Goal: Transaction & Acquisition: Purchase product/service

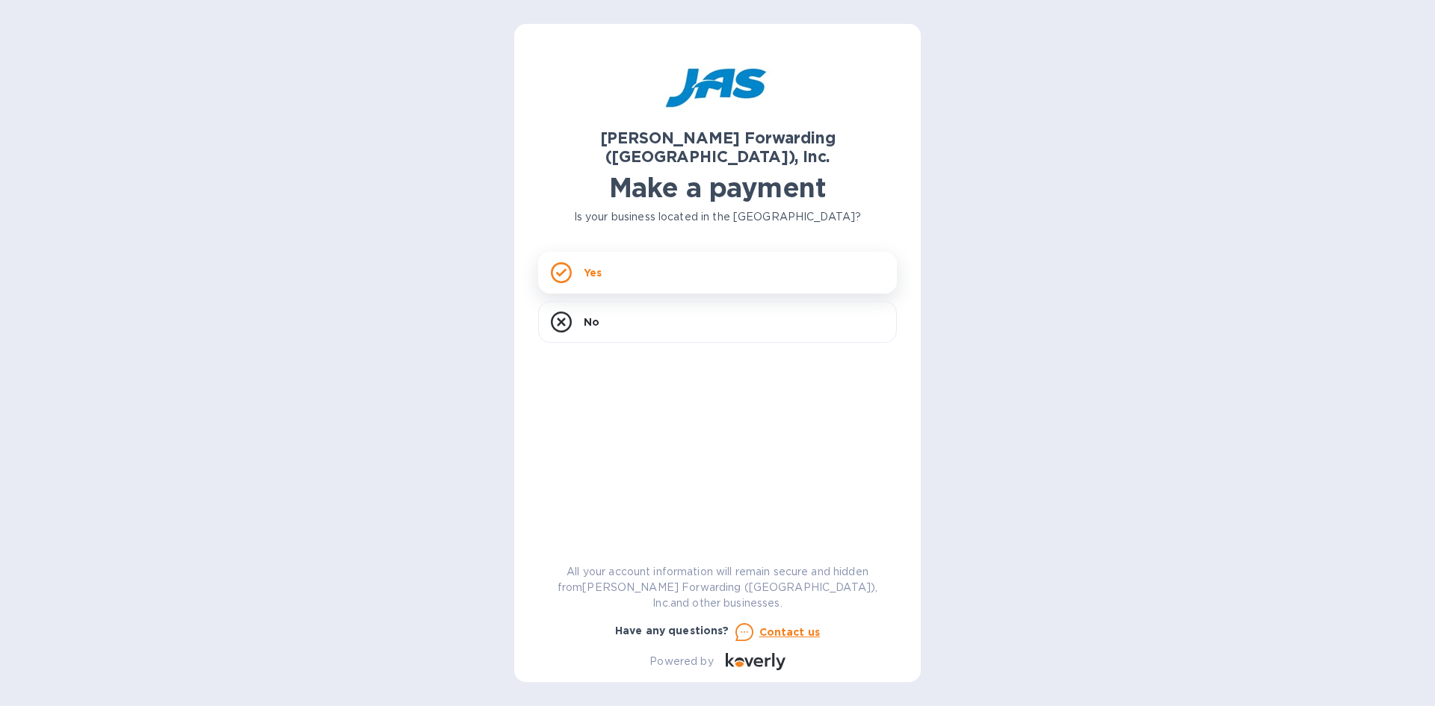
click at [744, 252] on div "Yes" at bounding box center [717, 273] width 359 height 42
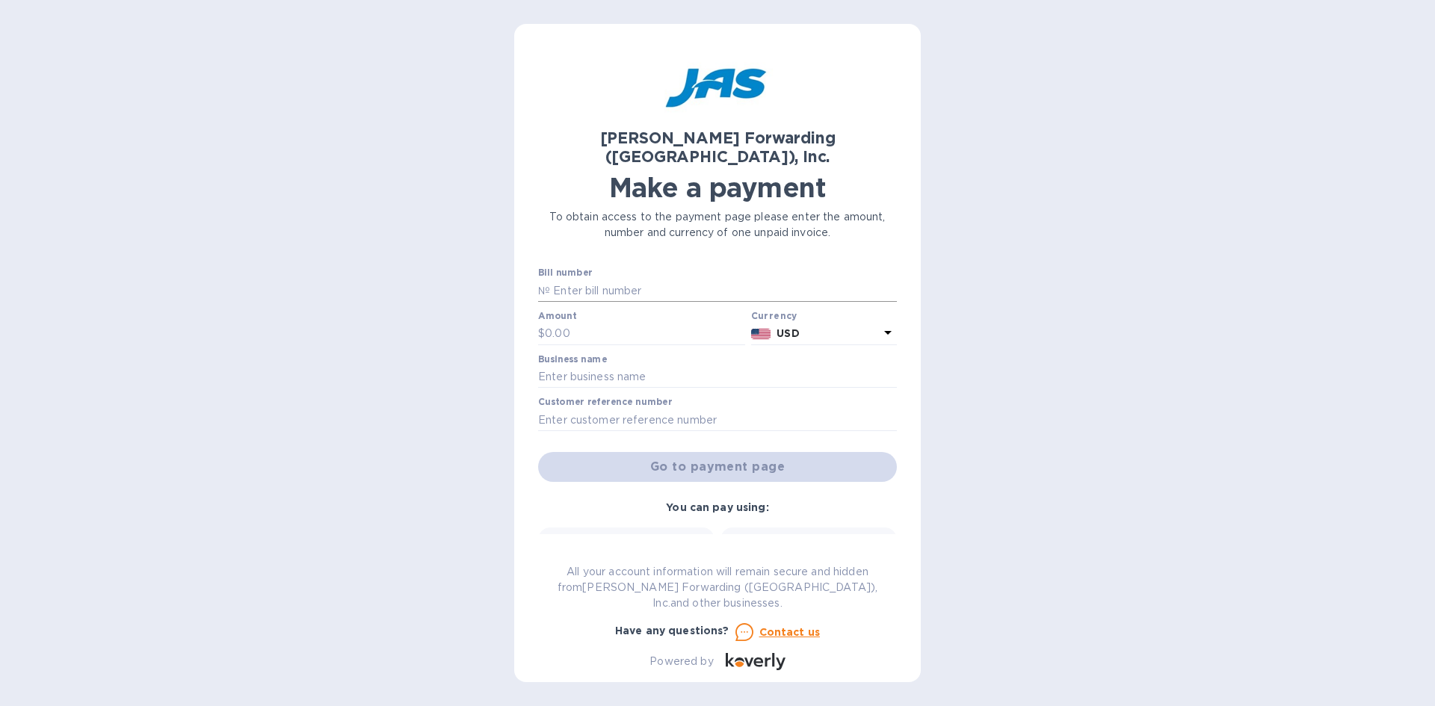
click at [643, 279] on input "text" at bounding box center [723, 290] width 347 height 22
type input "CVG503343039"
type input "393.23"
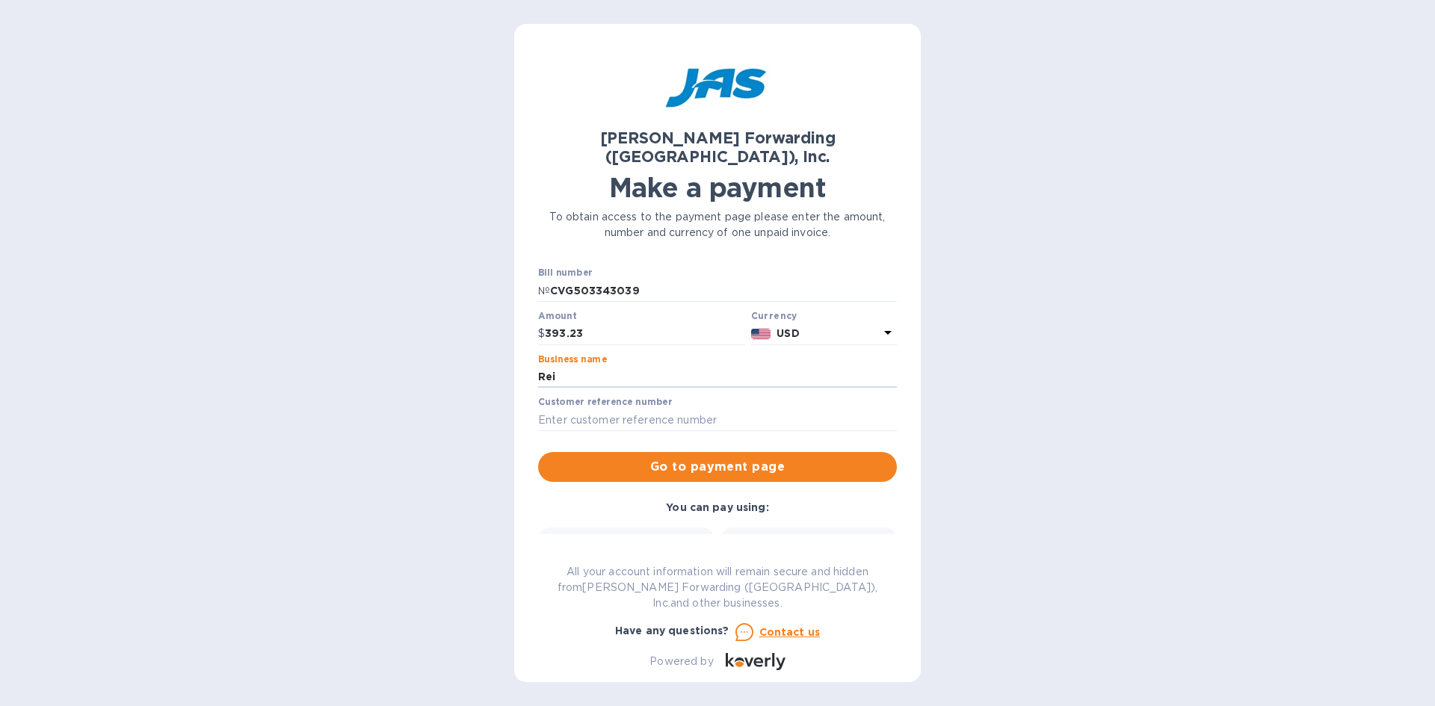
type input "[PERSON_NAME] Promotions & Apparel"
type input "D"
type input "a"
type input "b"
type input "s"
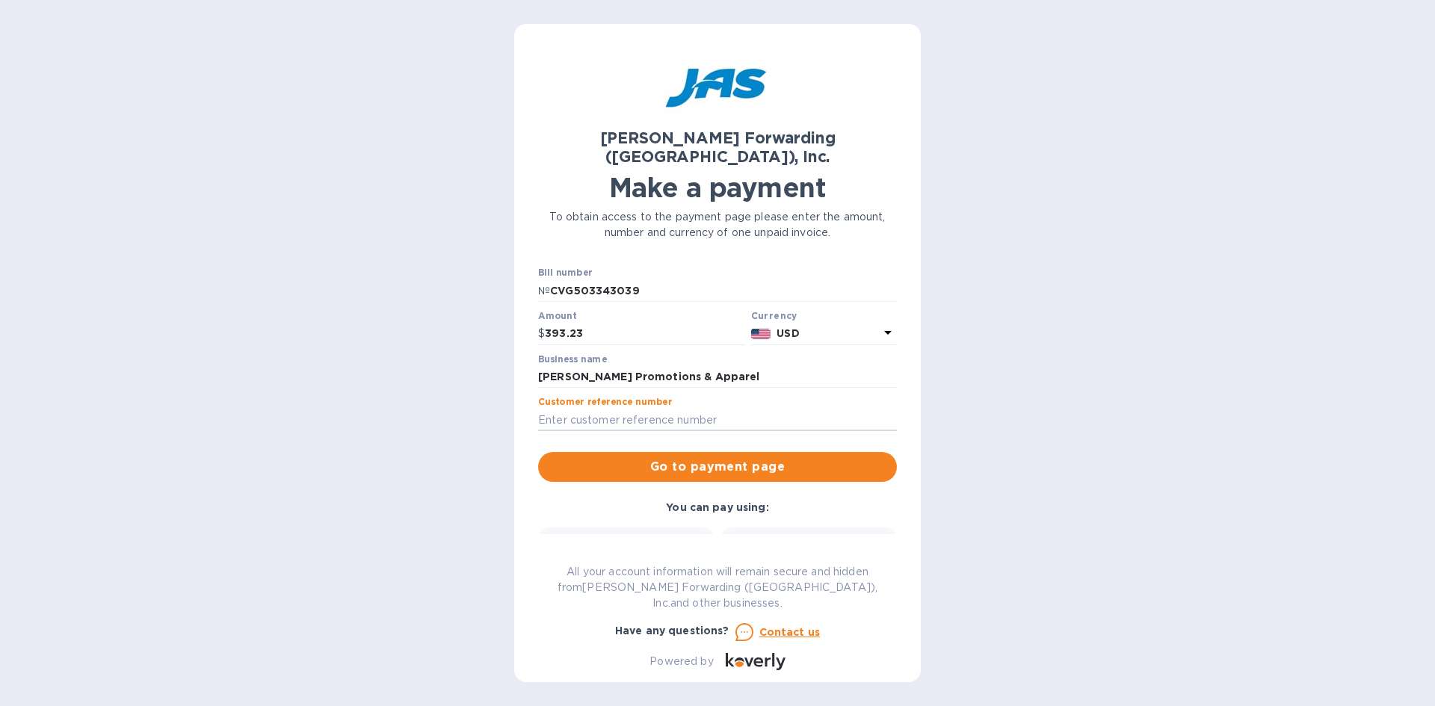
type input "c"
type input "1"
type input "[GEOGRAPHIC_DATA]"
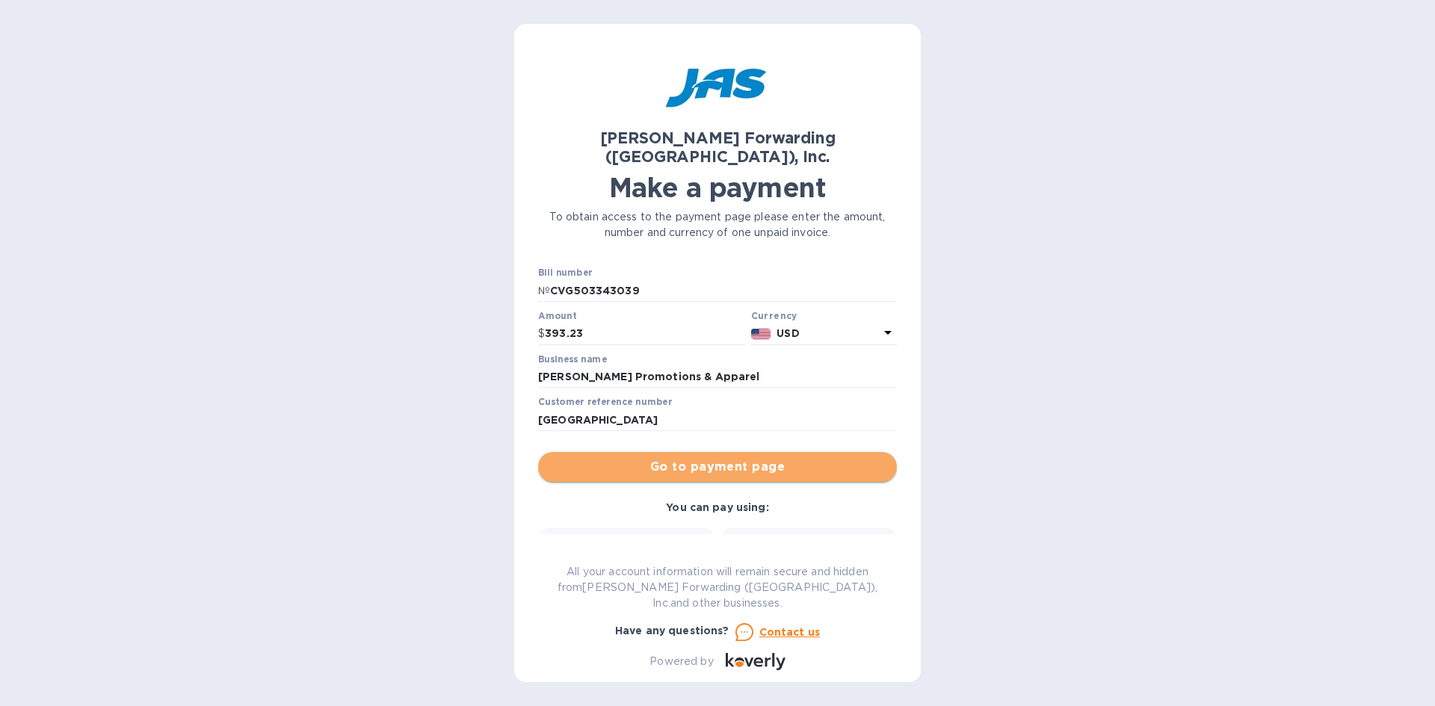
click at [740, 458] on span "Go to payment page" at bounding box center [717, 467] width 335 height 18
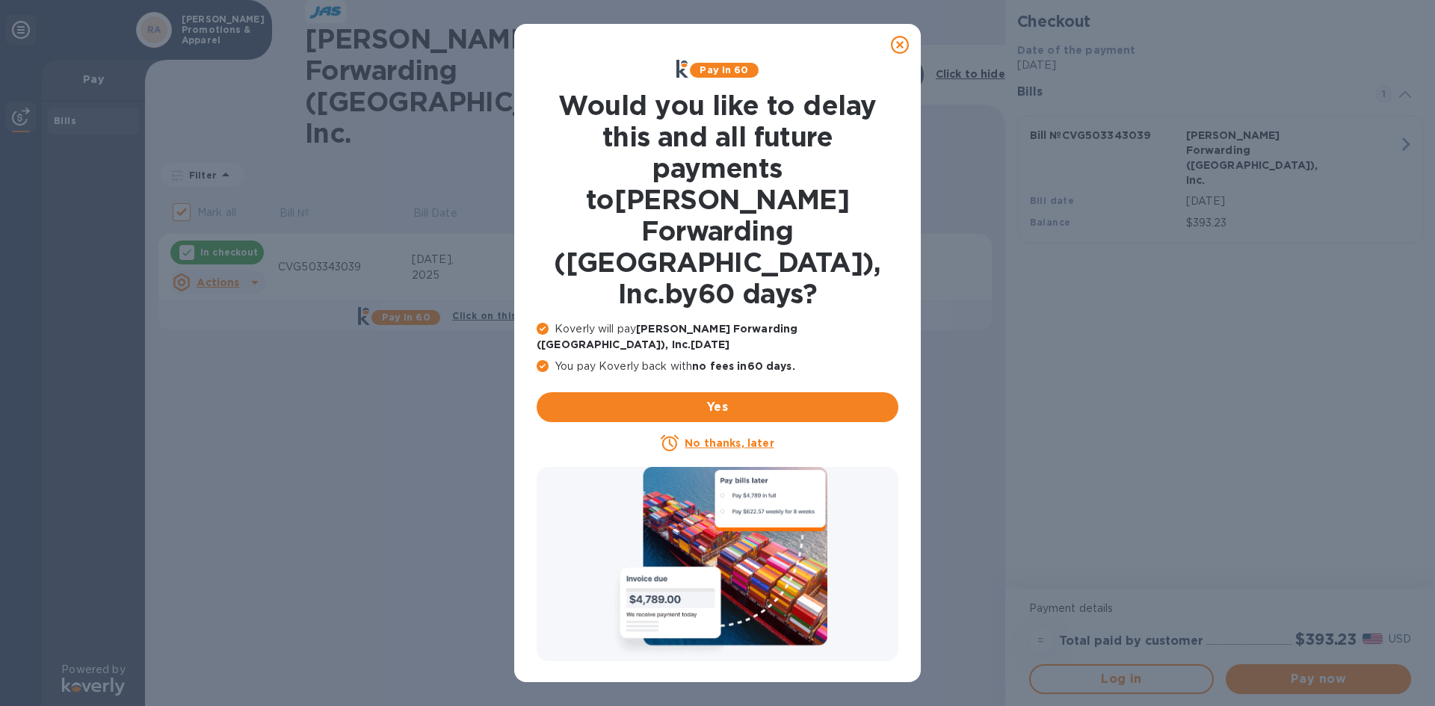
click at [756, 437] on u "No thanks, later" at bounding box center [728, 443] width 89 height 12
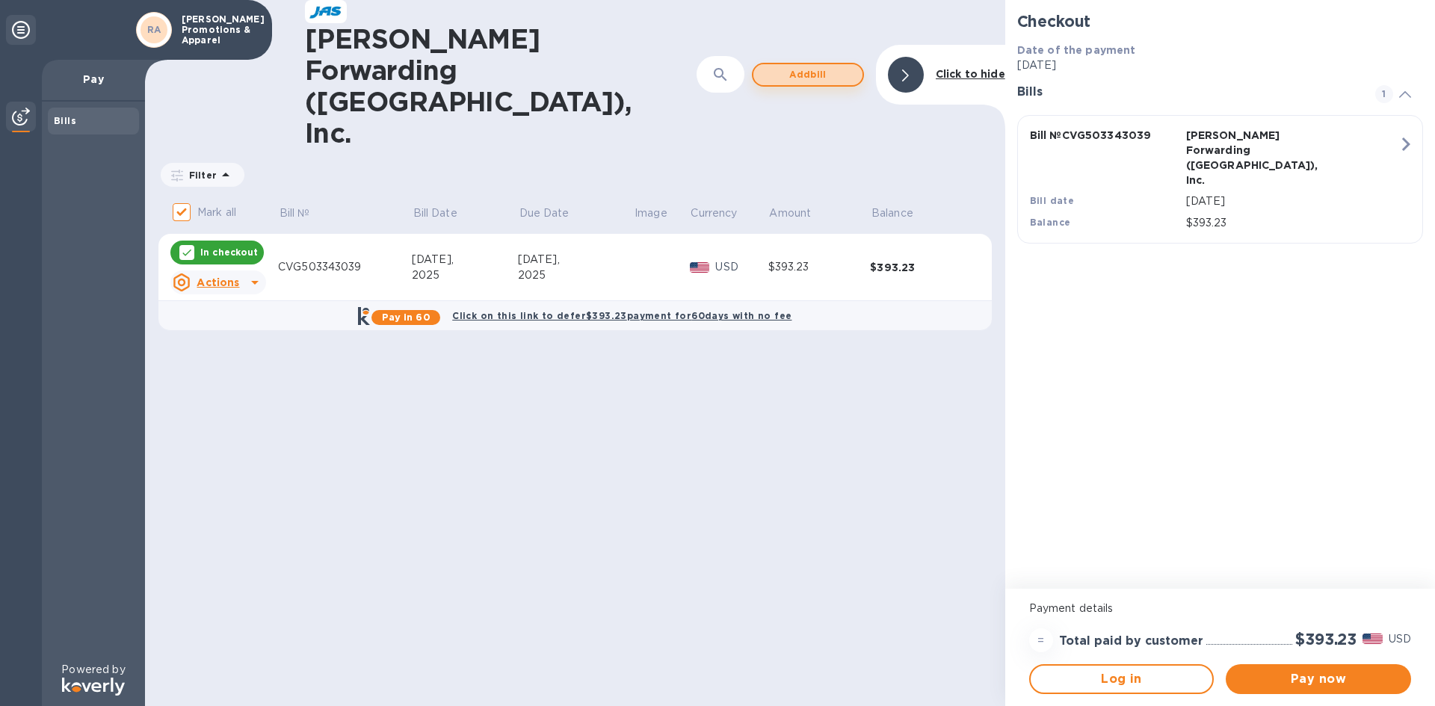
click at [799, 66] on span "Add bill" at bounding box center [807, 75] width 85 height 18
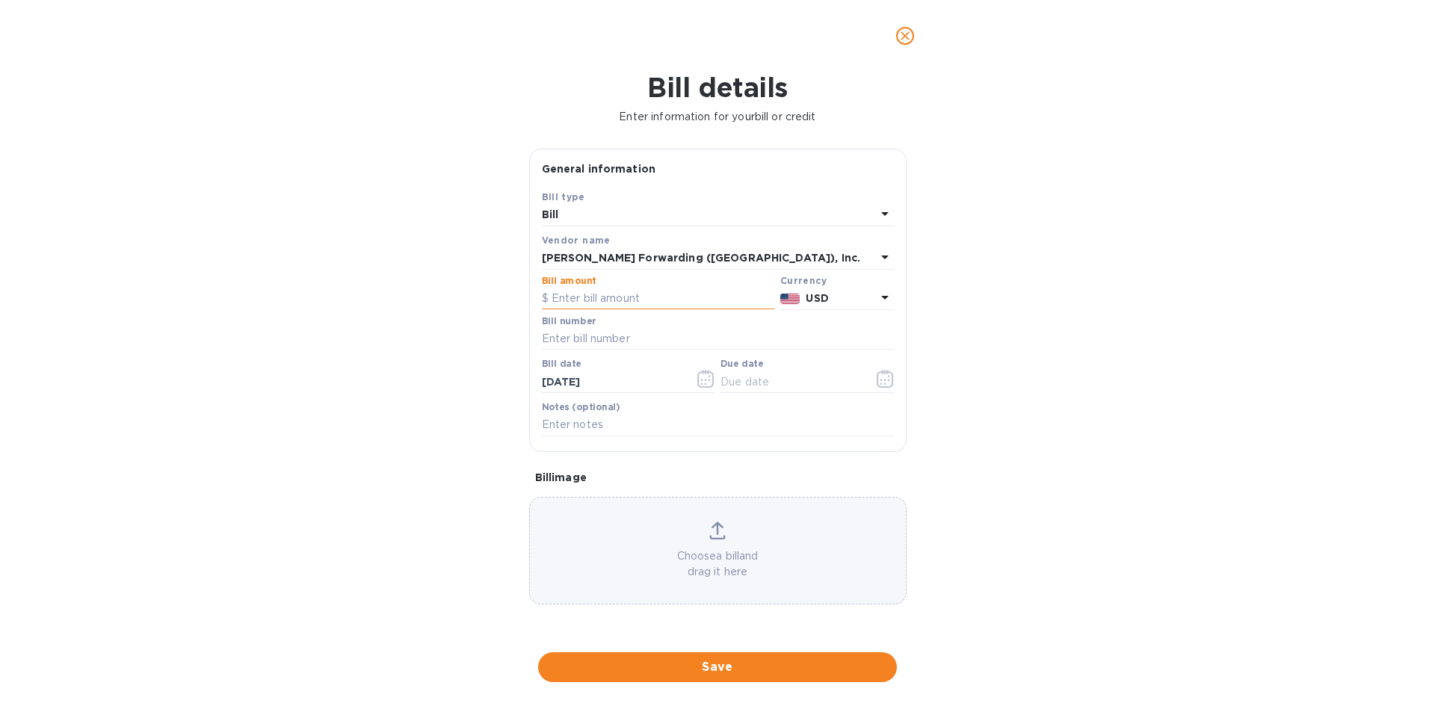
click at [631, 294] on input "text" at bounding box center [658, 299] width 232 height 22
type input "430.00"
type input "CVG503303483"
click at [812, 380] on input "text" at bounding box center [790, 382] width 141 height 22
click at [888, 383] on icon "button" at bounding box center [885, 379] width 17 height 18
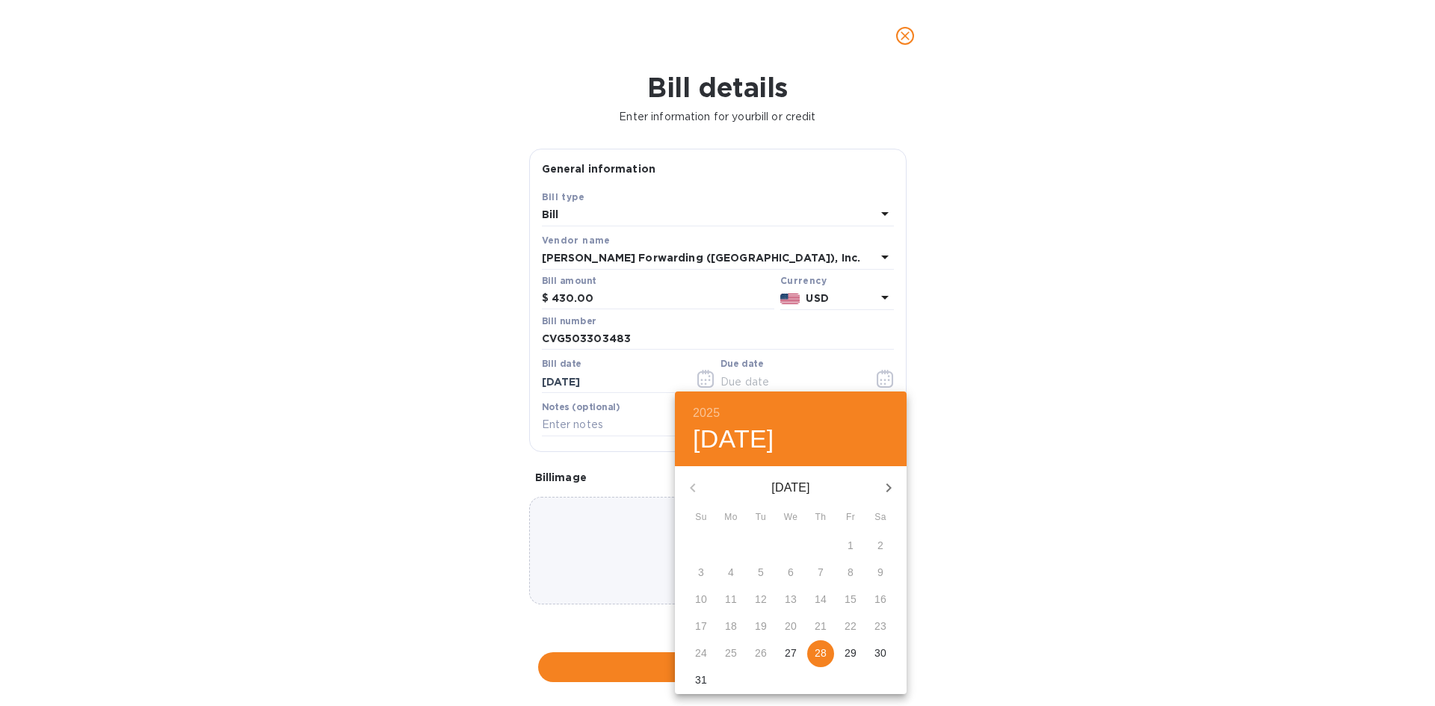
click at [818, 651] on p "28" at bounding box center [821, 653] width 12 height 15
type input "[DATE]"
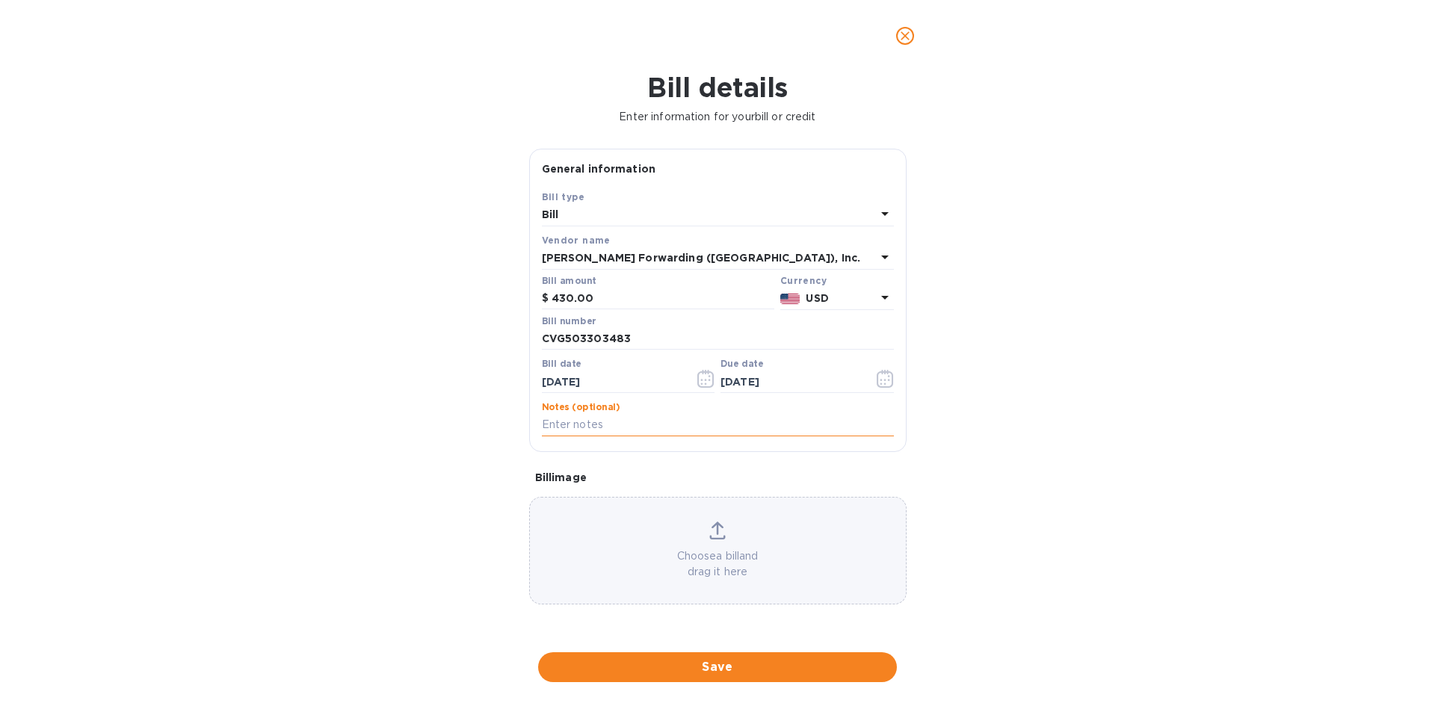
click at [643, 421] on input "text" at bounding box center [718, 425] width 352 height 22
type input "[GEOGRAPHIC_DATA]"
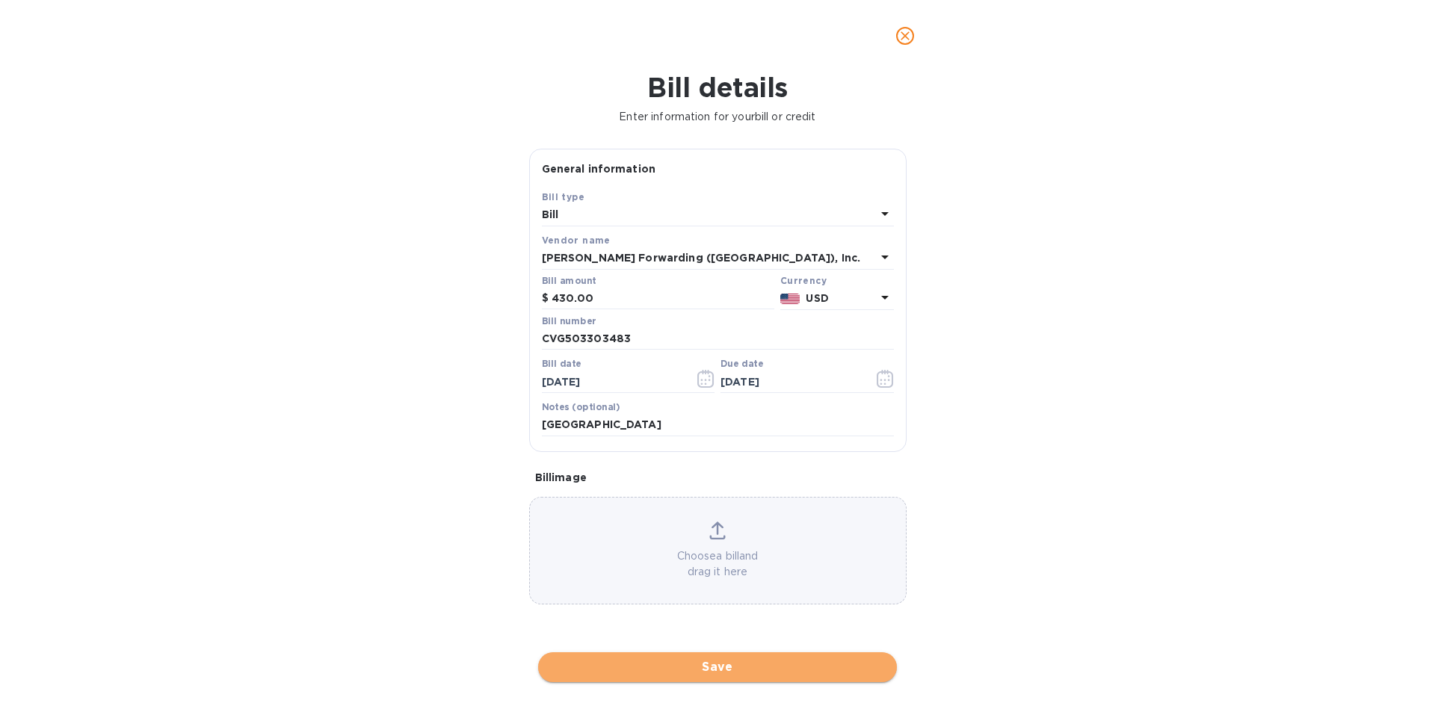
click at [819, 674] on span "Save" at bounding box center [717, 667] width 335 height 18
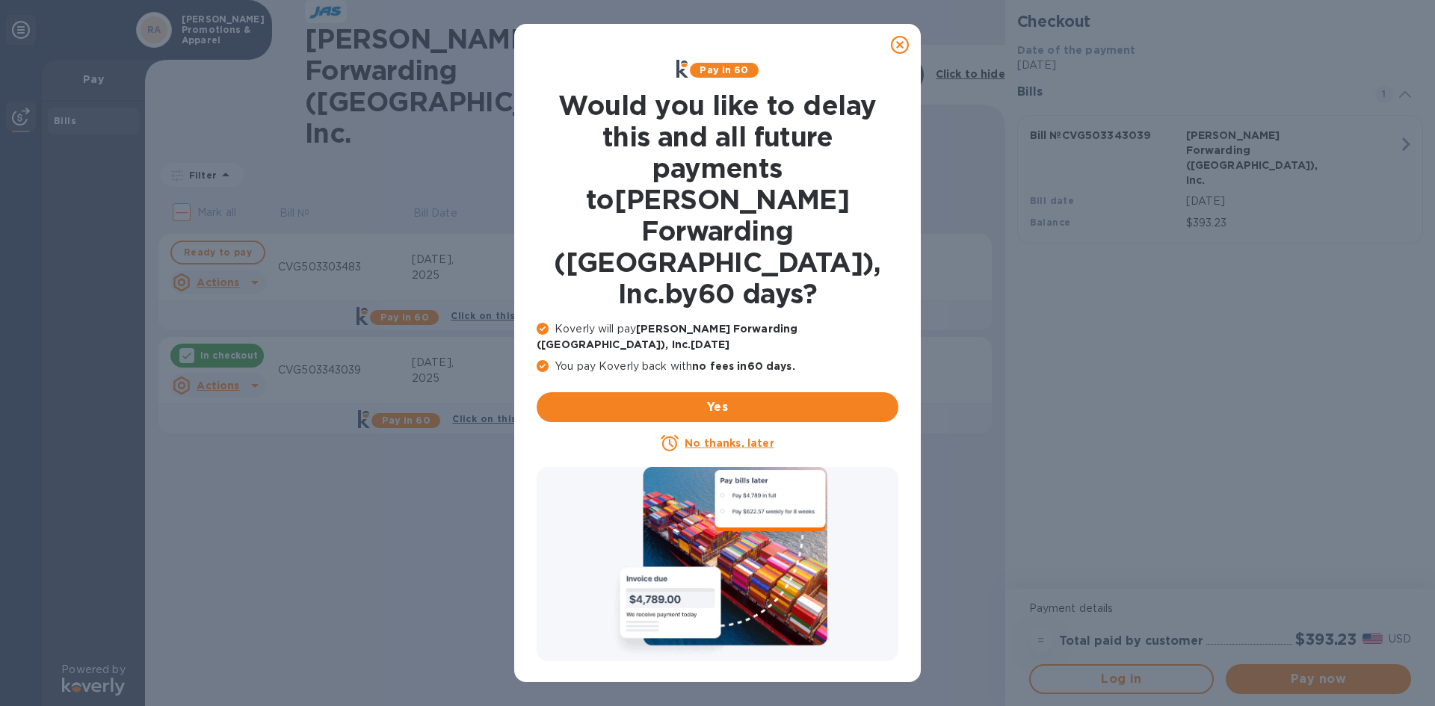
click at [901, 42] on icon at bounding box center [900, 45] width 18 height 18
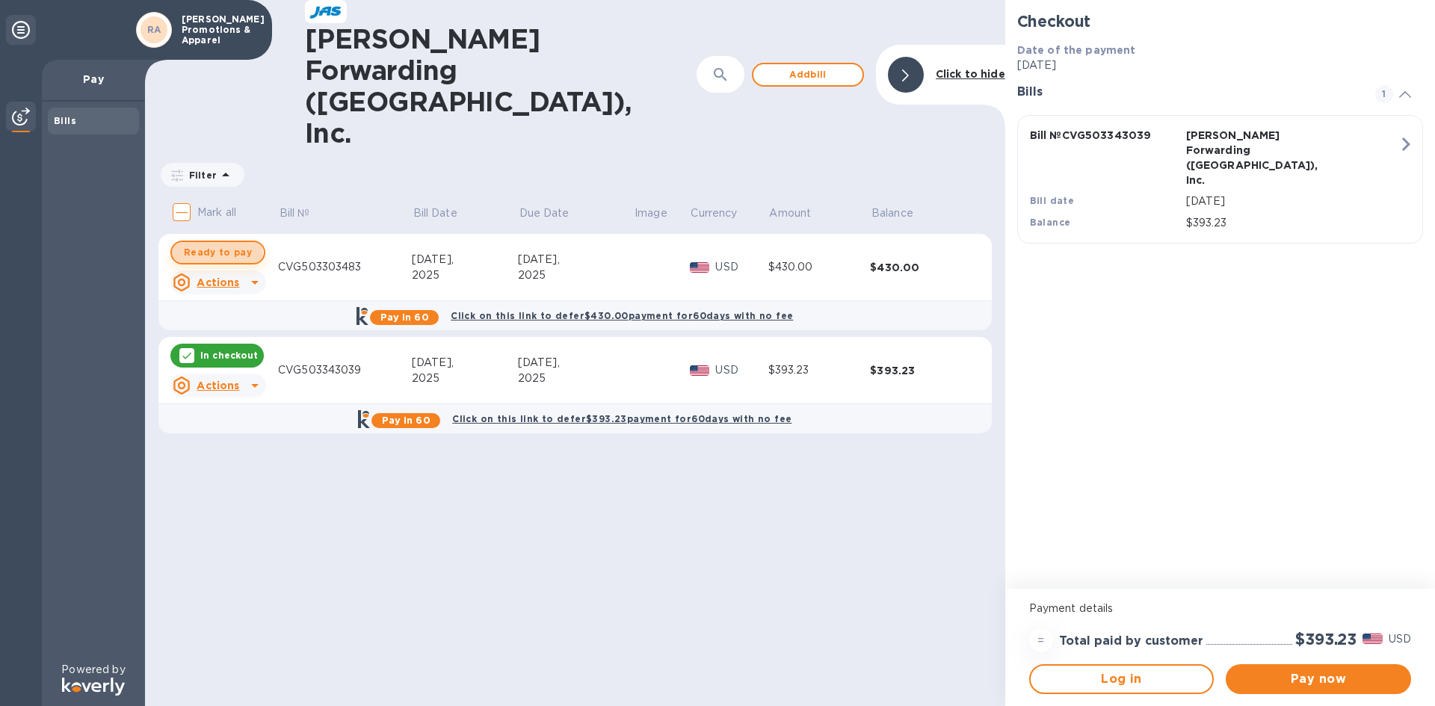
click at [211, 244] on span "Ready to pay" at bounding box center [218, 253] width 68 height 18
checkbox input "true"
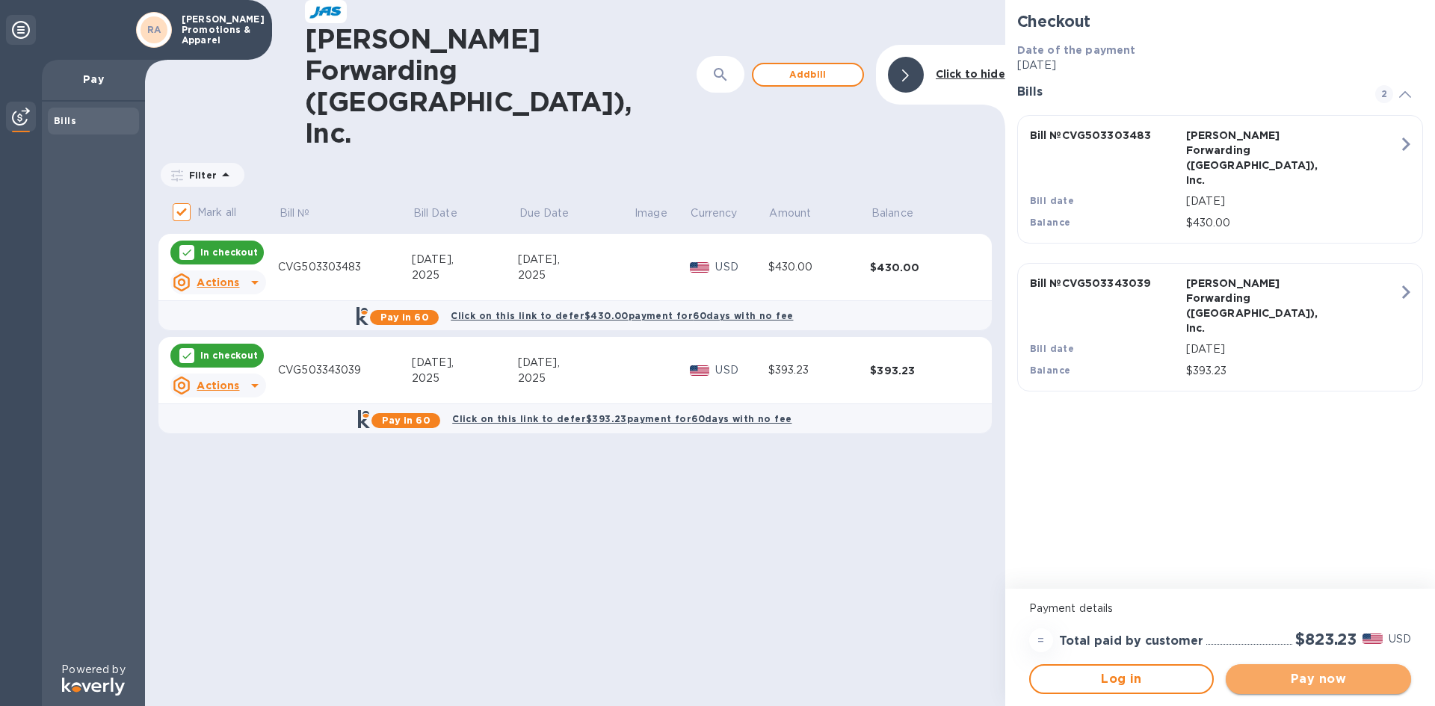
click at [1317, 681] on span "Pay now" at bounding box center [1317, 679] width 161 height 18
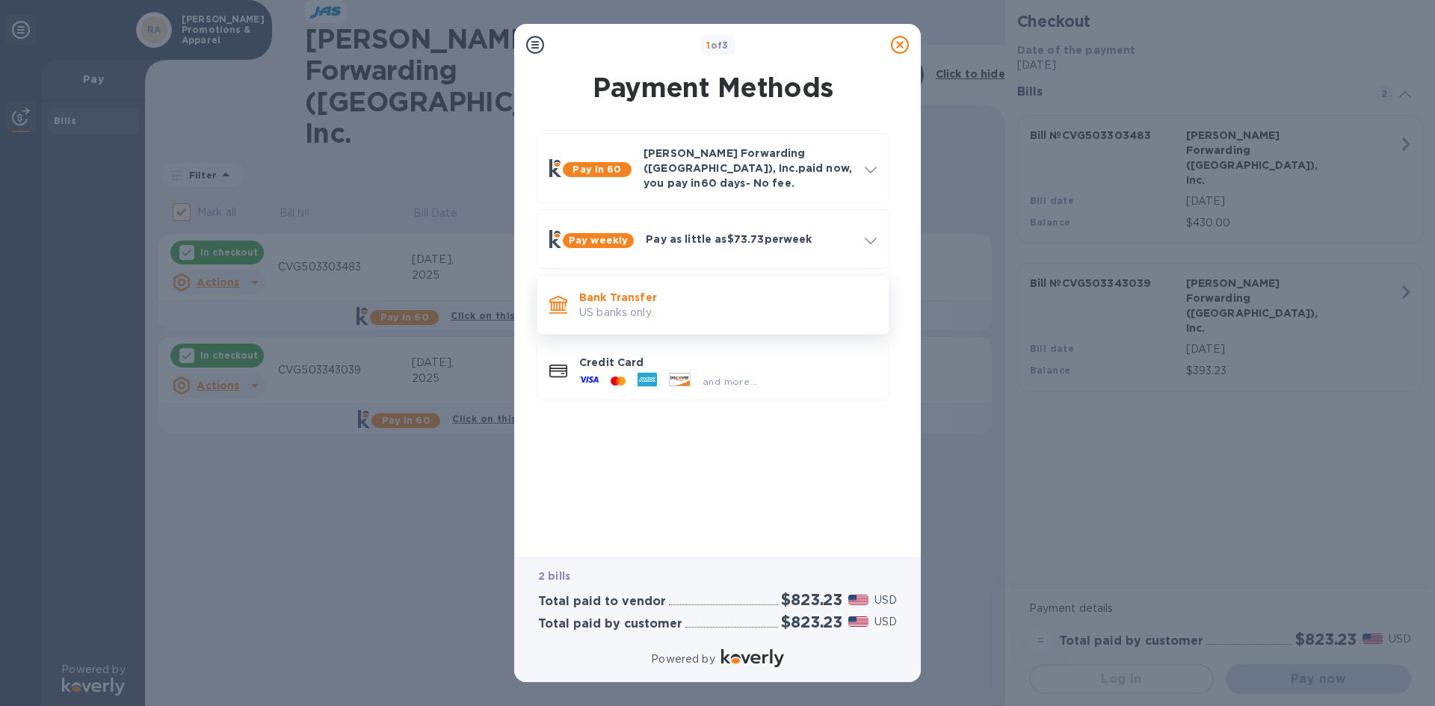
click at [693, 284] on div "Bank Transfer US banks only." at bounding box center [727, 305] width 309 height 43
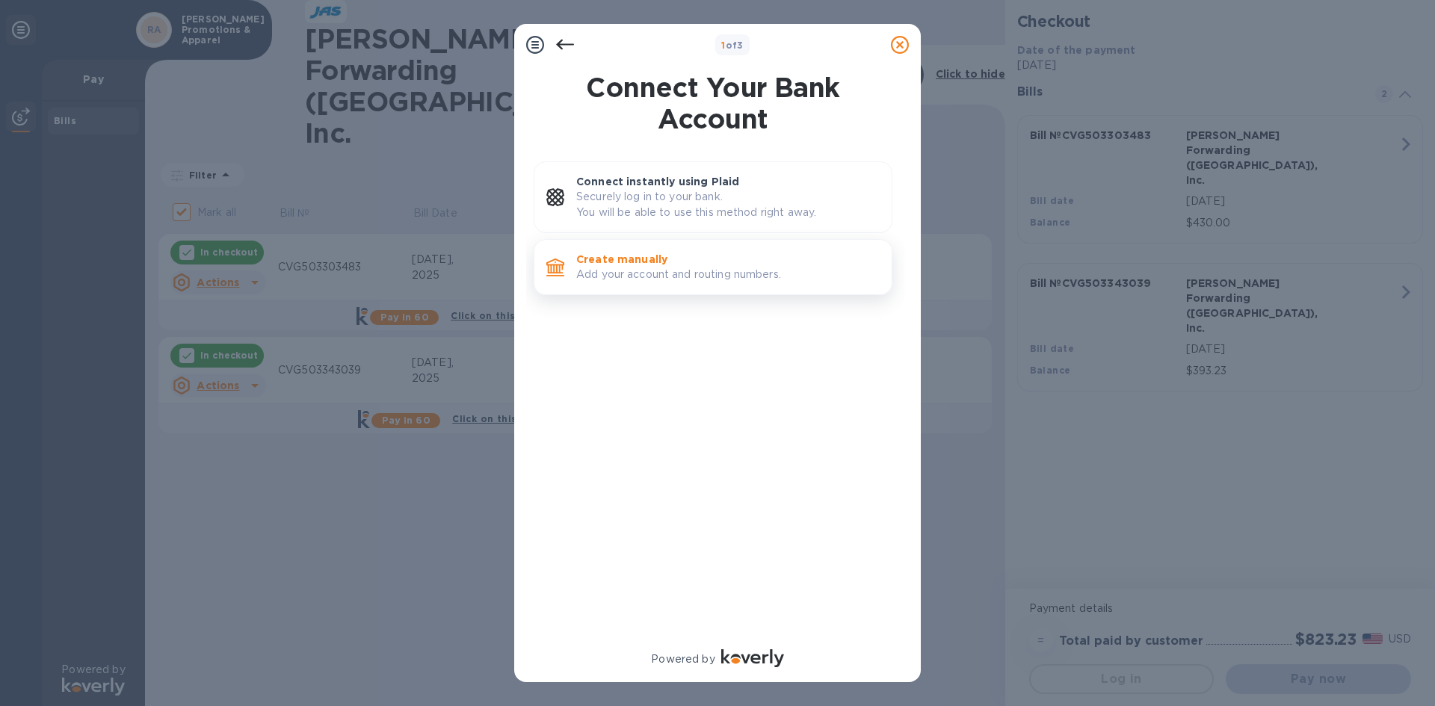
click at [706, 263] on p "Create manually" at bounding box center [727, 259] width 303 height 15
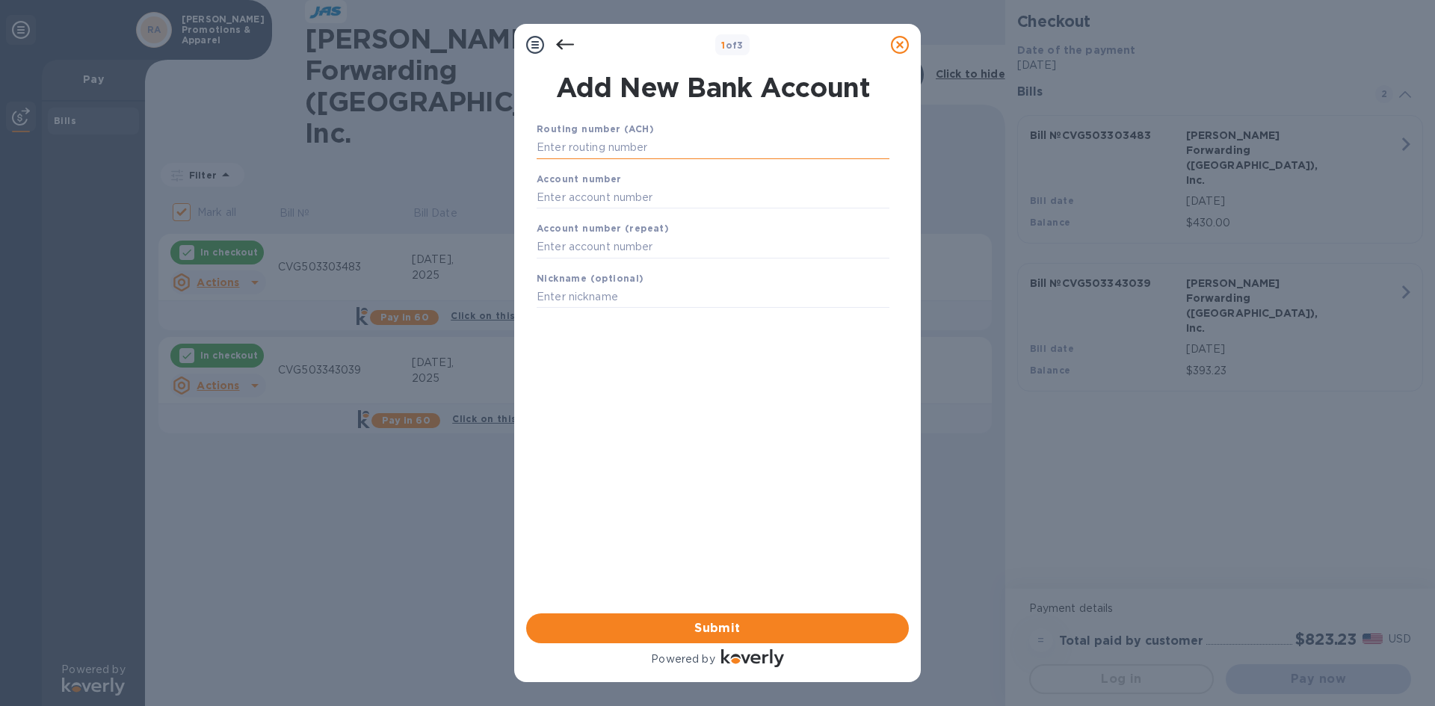
click at [633, 137] on input "text" at bounding box center [713, 148] width 353 height 22
type input "083000564"
type input "12010588"
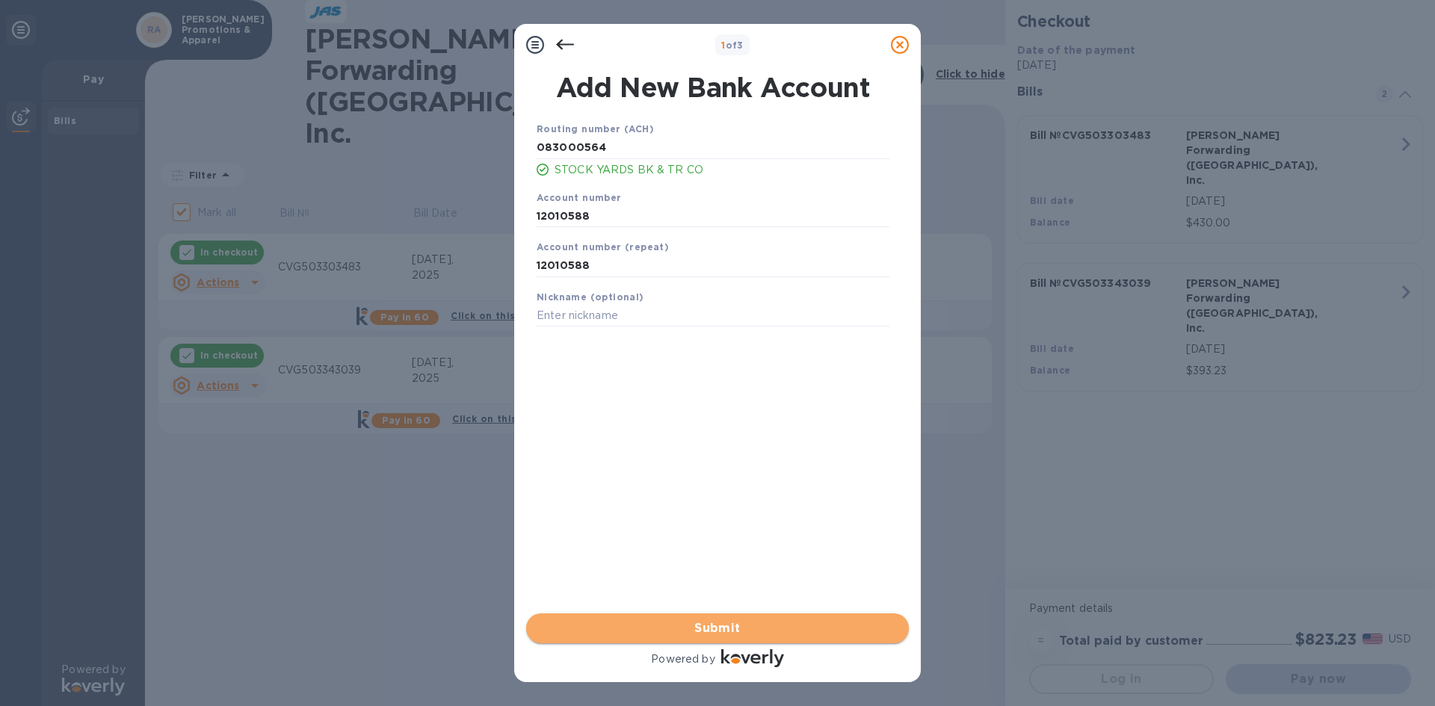
click at [760, 633] on span "Submit" at bounding box center [717, 628] width 359 height 18
